Goal: Transaction & Acquisition: Purchase product/service

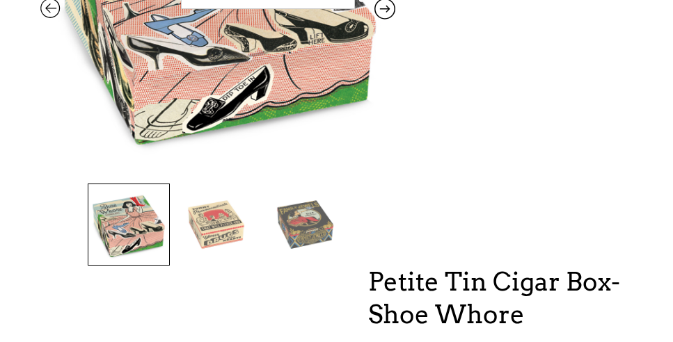
scroll to position [385, 0]
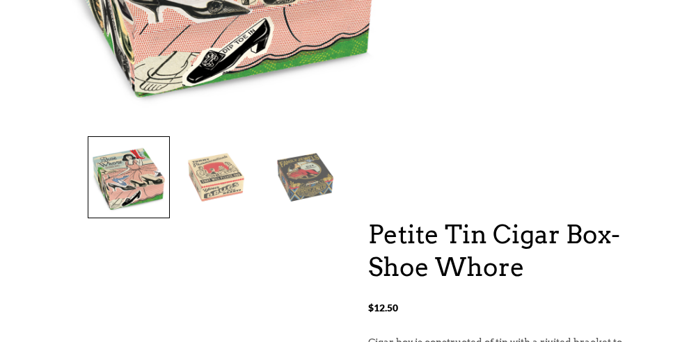
click at [317, 173] on img at bounding box center [306, 177] width 81 height 81
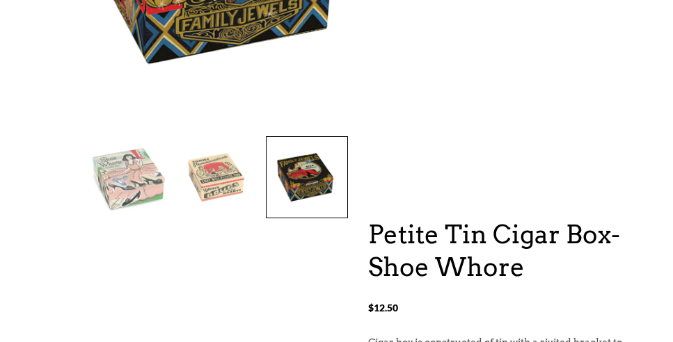
click at [230, 172] on img at bounding box center [217, 177] width 81 height 81
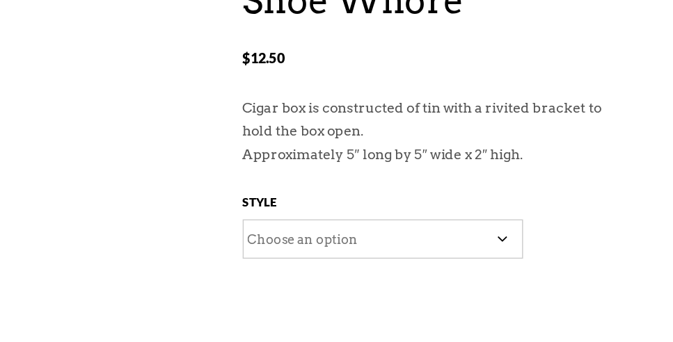
scroll to position [605, 0]
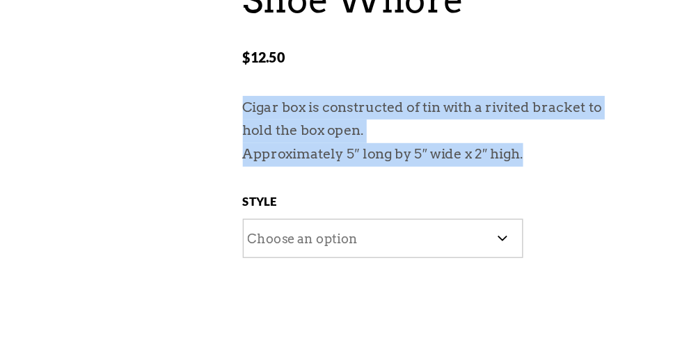
drag, startPoint x: 365, startPoint y: 123, endPoint x: 566, endPoint y: 155, distance: 204.3
click at [566, 155] on div "Petite Tin Cigar Box- Shoe Whore $ 12.50 Petite Tin Cigar Box- Shoe Whore $ 12.…" at bounding box center [335, 15] width 591 height 866
copy div "Cigar box is constructed of tin with a rivited bracket to hold the box open. Ap…"
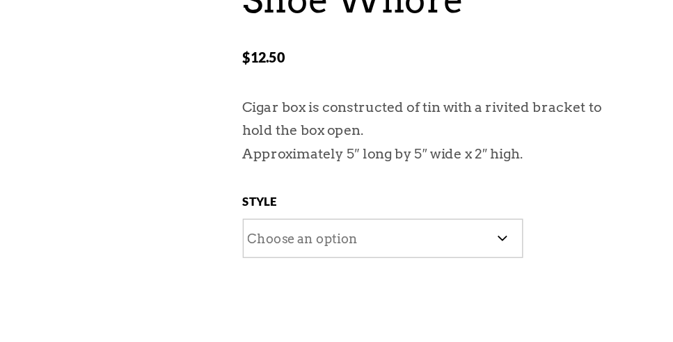
click at [466, 166] on div "Petite Tin Cigar Box- Shoe Whore $ 12.50 Cigar box is constructed of tin with a…" at bounding box center [500, 200] width 264 height 404
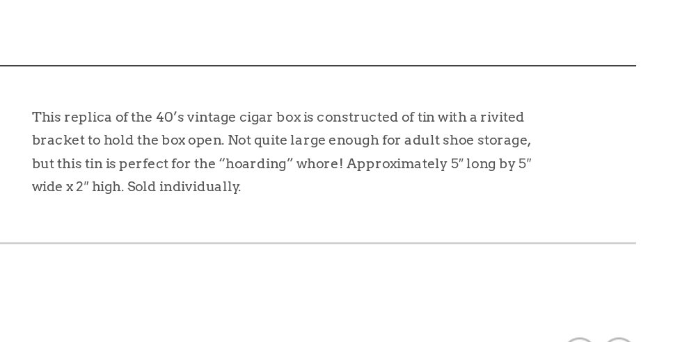
scroll to position [909, 0]
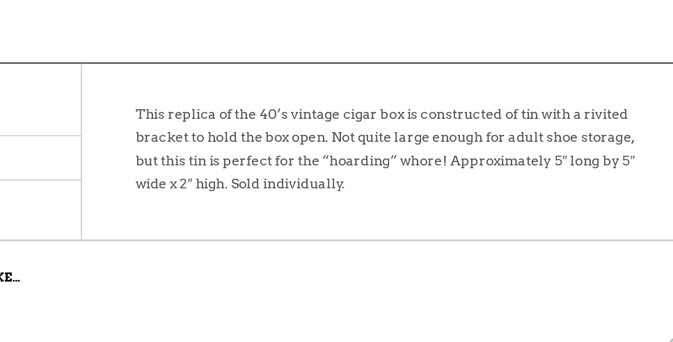
click at [385, 232] on p "This replica of the 40’s vintage cigar box is constructed of tin with a rivited…" at bounding box center [402, 213] width 366 height 80
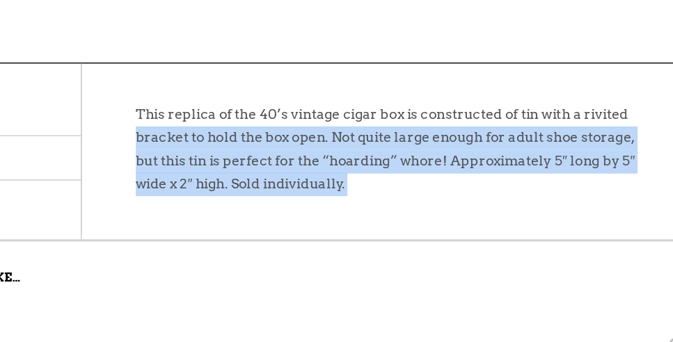
drag, startPoint x: 385, startPoint y: 232, endPoint x: 246, endPoint y: 198, distance: 143.3
click at [246, 198] on p "This replica of the 40’s vintage cigar box is constructed of tin with a rivited…" at bounding box center [402, 213] width 366 height 80
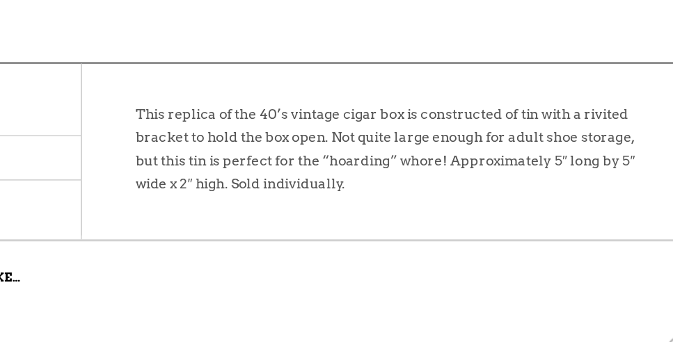
click at [233, 183] on p "This replica of the 40’s vintage cigar box is constructed of tin with a rivited…" at bounding box center [402, 213] width 366 height 80
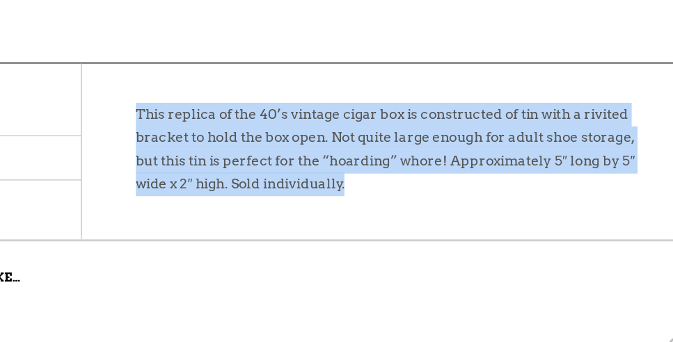
drag, startPoint x: 218, startPoint y: 178, endPoint x: 375, endPoint y: 230, distance: 165.0
click at [375, 230] on p "This replica of the 40’s vintage cigar box is constructed of tin with a rivited…" at bounding box center [402, 213] width 366 height 80
copy p "This replica of the 40’s vintage cigar box is constructed of tin with a rivited…"
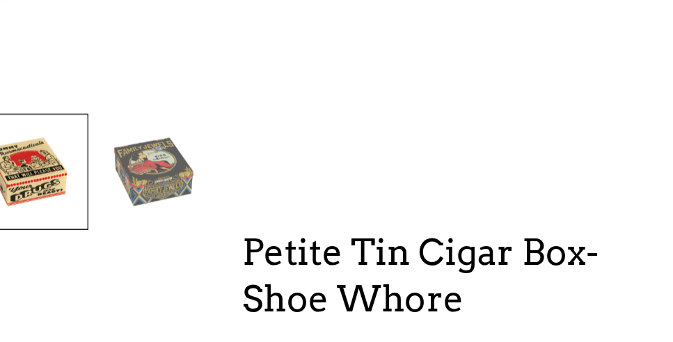
scroll to position [437, 0]
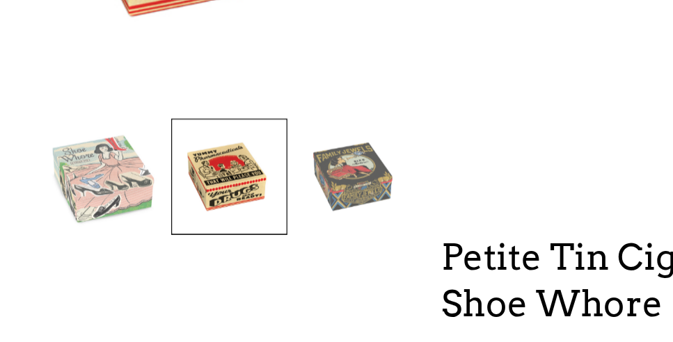
click at [311, 122] on img at bounding box center [306, 125] width 81 height 81
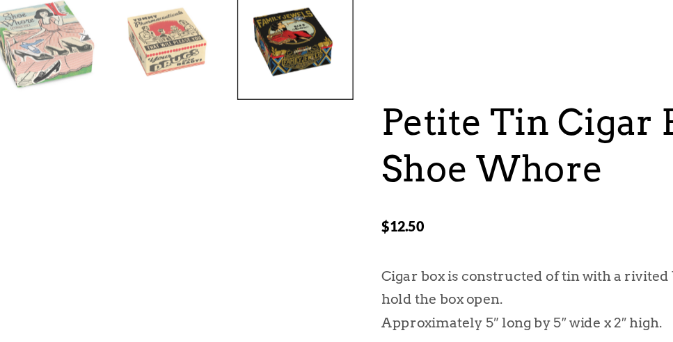
scroll to position [436, 0]
